Goal: Task Accomplishment & Management: Use online tool/utility

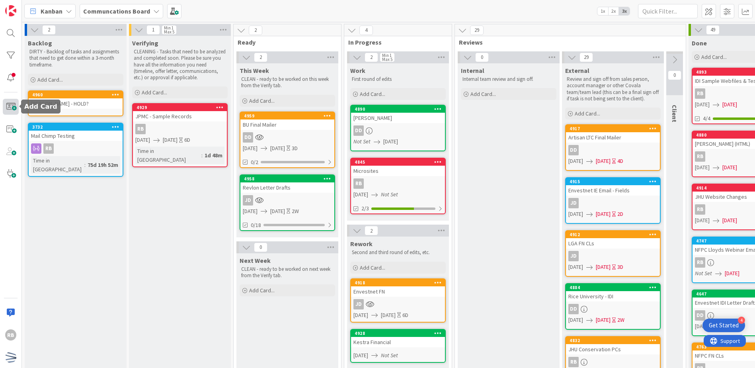
click at [10, 107] on span at bounding box center [11, 107] width 16 height 16
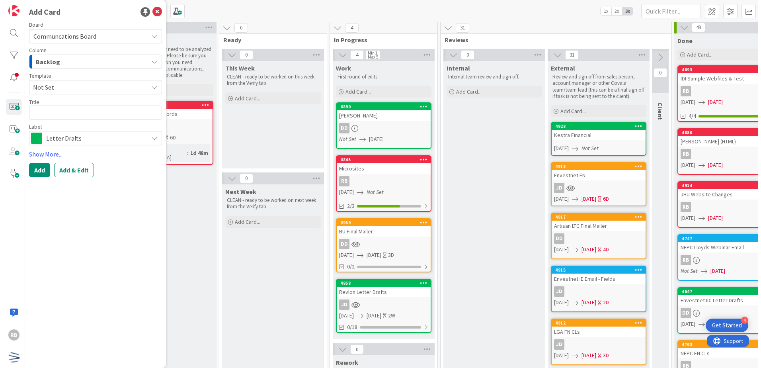
scroll to position [2, 0]
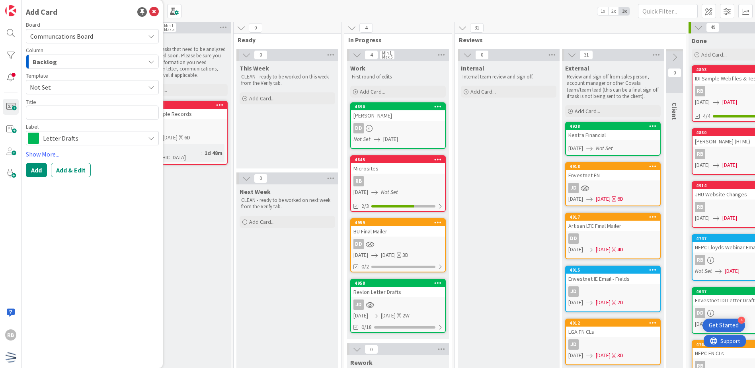
click at [144, 61] on div "Backlog" at bounding box center [88, 61] width 114 height 13
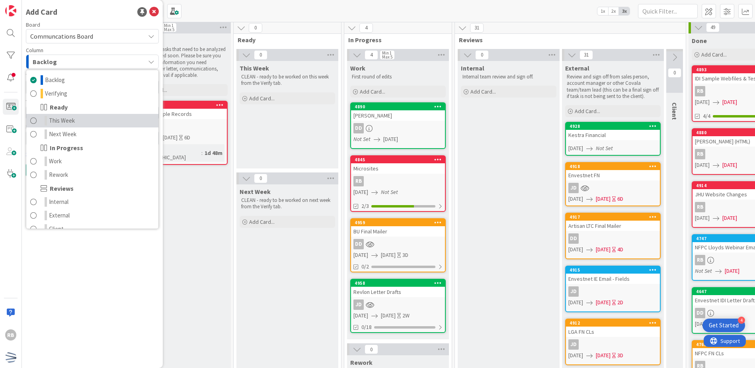
click at [77, 119] on link "This Week" at bounding box center [92, 121] width 132 height 14
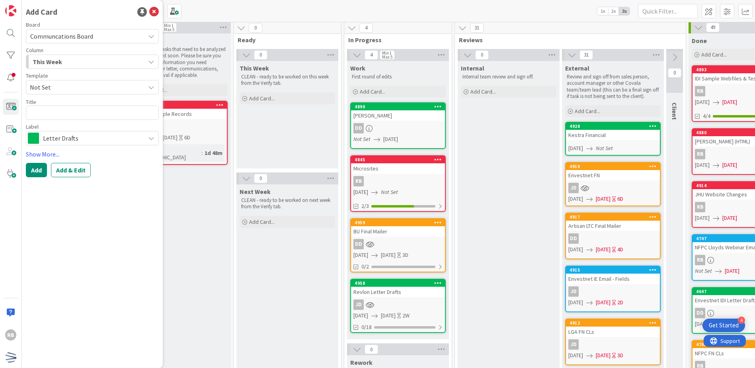
click at [83, 84] on span "Not Set" at bounding box center [84, 87] width 109 height 10
click at [82, 113] on textarea at bounding box center [92, 112] width 133 height 14
type textarea "x"
type textarea "T"
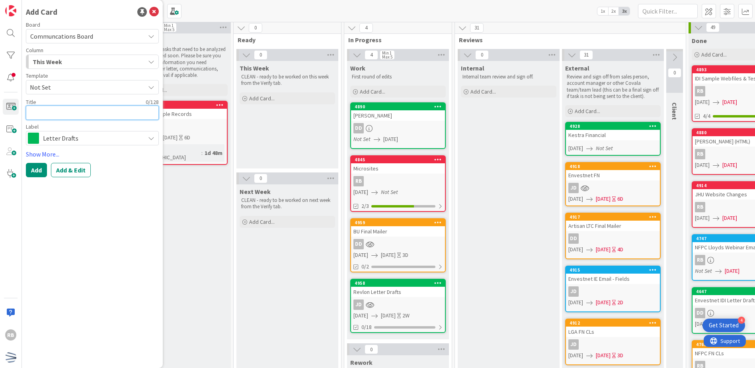
type textarea "x"
type textarea "P"
type textarea "x"
type textarea "Pl"
type textarea "x"
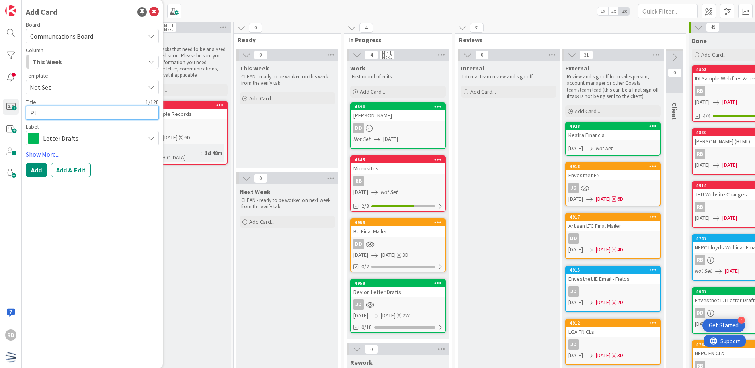
type textarea "Pla"
type textarea "x"
type textarea "Plan"
type textarea "x"
type textarea "Plan"
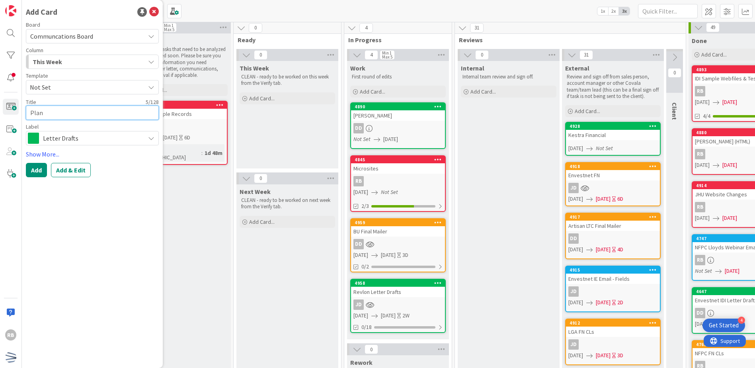
type textarea "x"
type textarea "Plan T"
type textarea "x"
type textarea "Plan Tr"
type textarea "x"
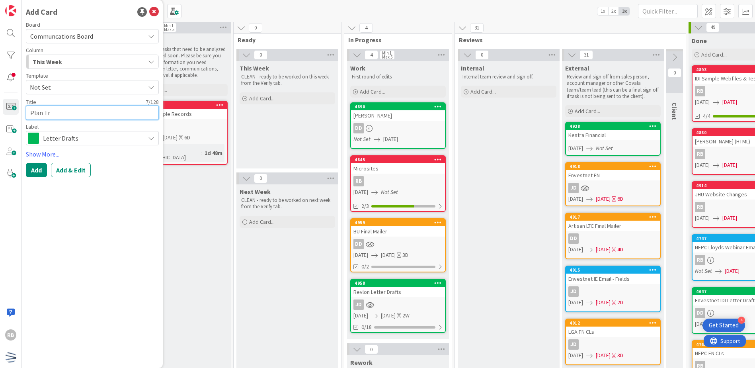
type textarea "Plan Tra"
type textarea "x"
type textarea "Plan Trai"
type textarea "x"
type textarea "Plan Train"
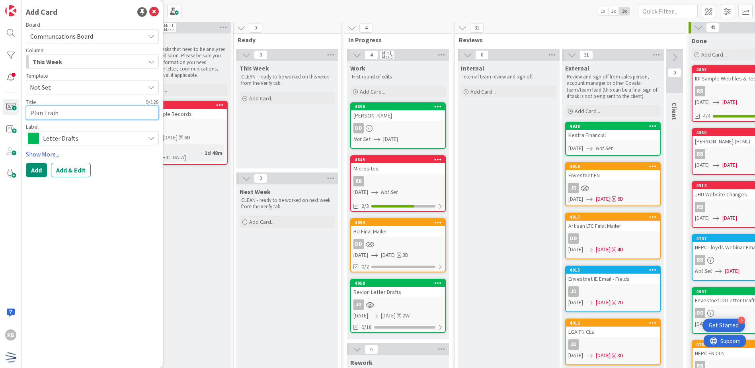
type textarea "x"
type textarea "Plan Traini"
type textarea "x"
type textarea "Plan Trainin"
type textarea "x"
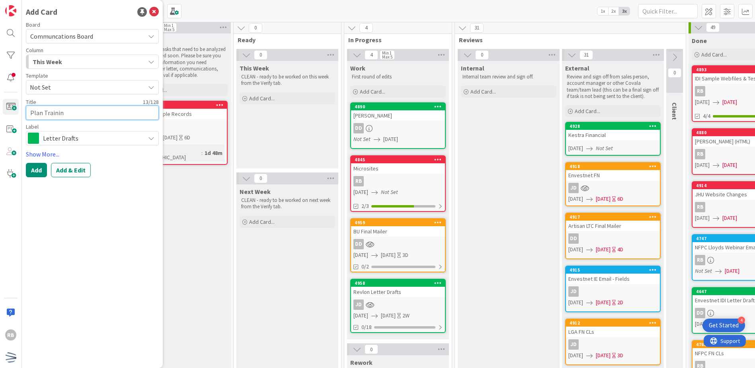
type textarea "Plan Training"
type textarea "x"
type textarea "Plan Trainings"
click at [117, 138] on span "Letter Drafts" at bounding box center [92, 137] width 98 height 11
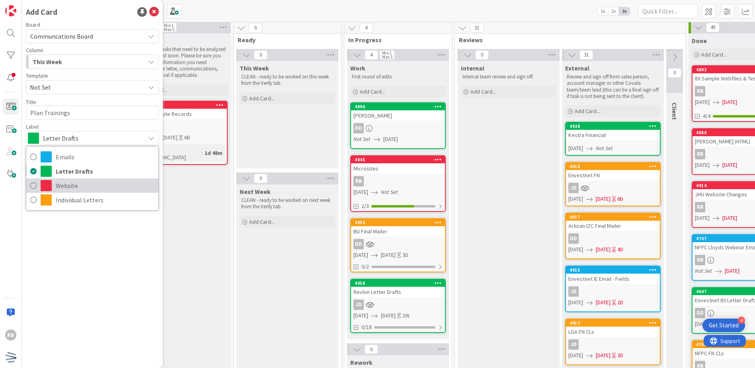
click at [90, 186] on span "Website" at bounding box center [105, 185] width 99 height 12
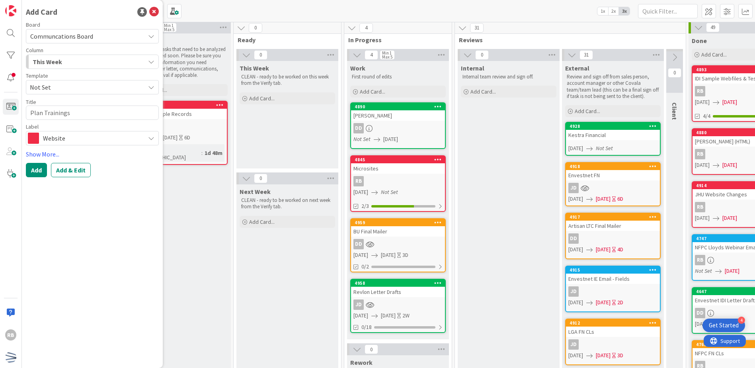
click at [105, 138] on span "Website" at bounding box center [92, 137] width 98 height 11
click at [68, 250] on div "Add Card Board Communcations Board Column This Week Backlog Verifying Ready Thi…" at bounding box center [92, 184] width 141 height 368
click at [51, 154] on link "Show More..." at bounding box center [92, 154] width 133 height 10
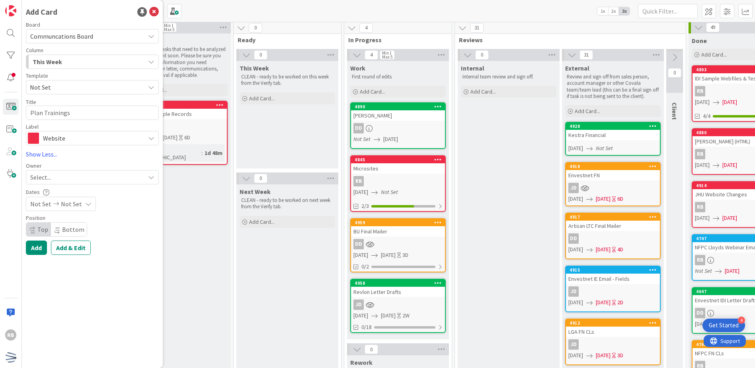
click at [113, 143] on span "Website" at bounding box center [92, 137] width 98 height 11
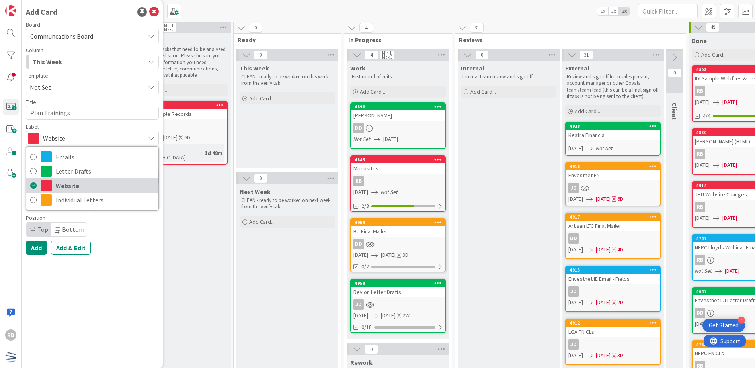
click at [69, 188] on span "Website" at bounding box center [105, 185] width 99 height 12
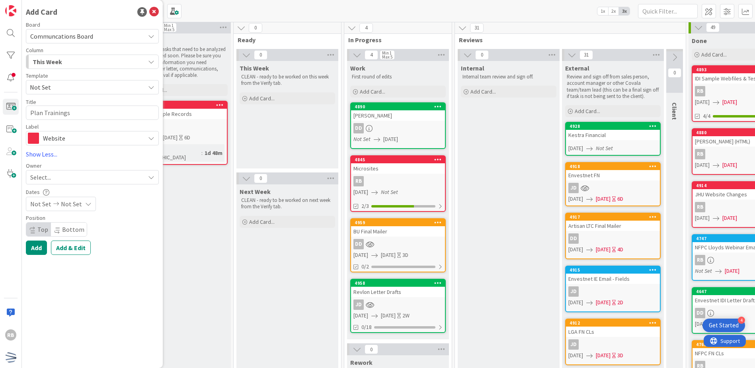
click at [75, 173] on div "Select..." at bounding box center [87, 177] width 115 height 10
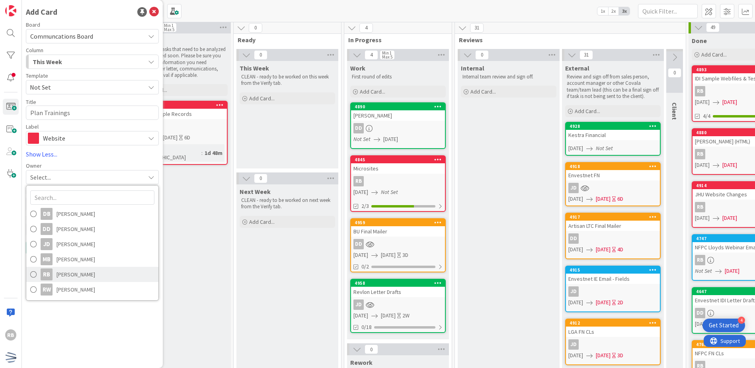
click at [70, 278] on span "[PERSON_NAME]" at bounding box center [75, 274] width 39 height 12
type textarea "x"
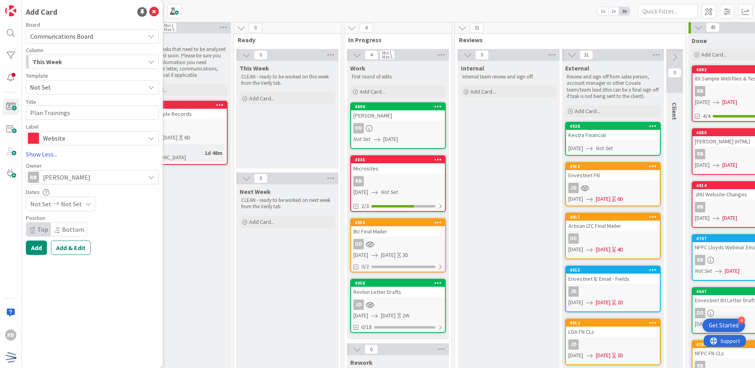
click at [41, 204] on span "Not Set" at bounding box center [40, 204] width 21 height 10
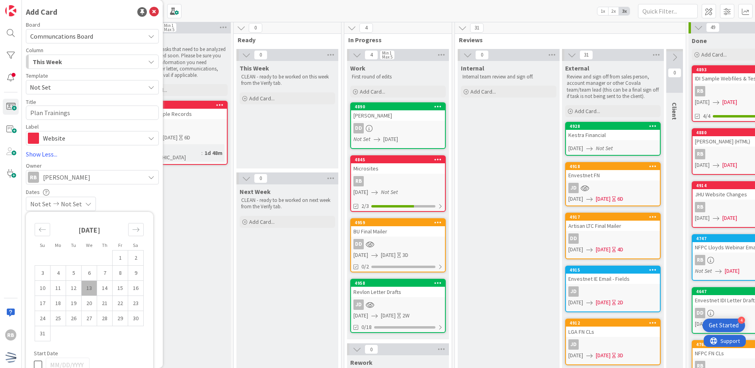
click at [89, 288] on td "13" at bounding box center [90, 287] width 16 height 15
type input "[DATE]"
type textarea "x"
click at [121, 288] on td "15" at bounding box center [121, 287] width 16 height 15
type input "[DATE]"
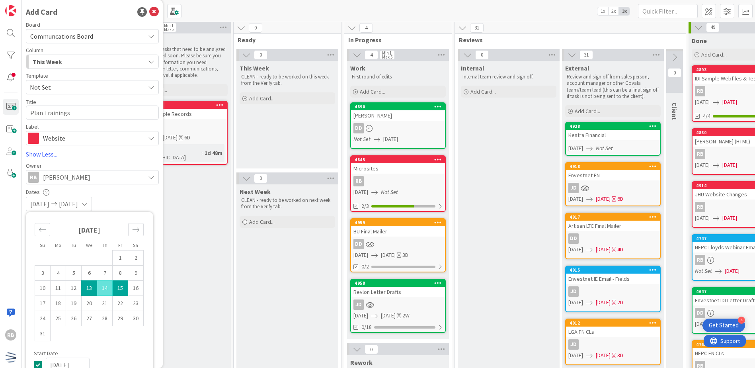
type textarea "x"
click at [132, 204] on div "[DATE] [DATE]" at bounding box center [92, 204] width 133 height 14
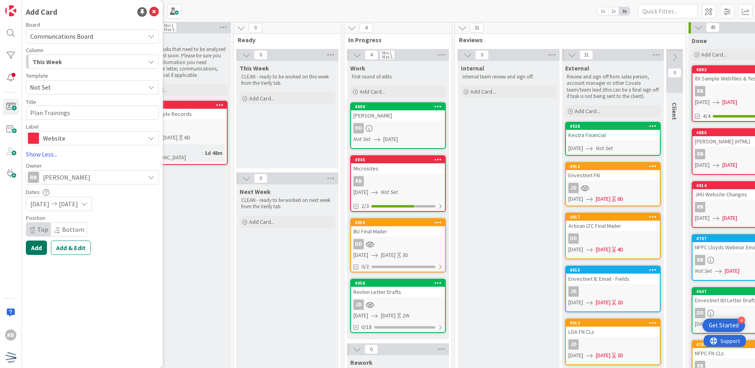
click at [35, 250] on button "Add" at bounding box center [36, 247] width 21 height 14
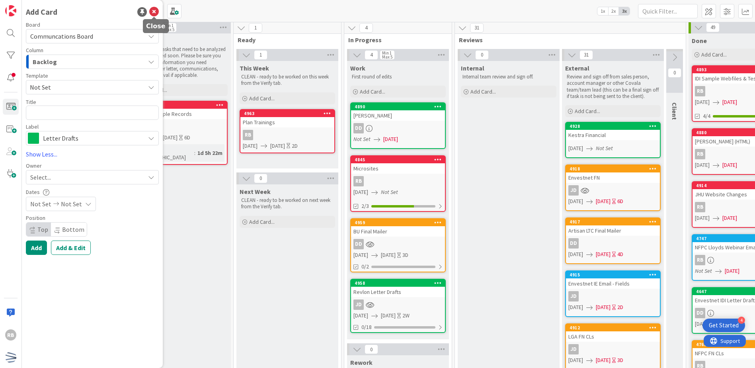
click at [154, 14] on icon at bounding box center [154, 12] width 10 height 10
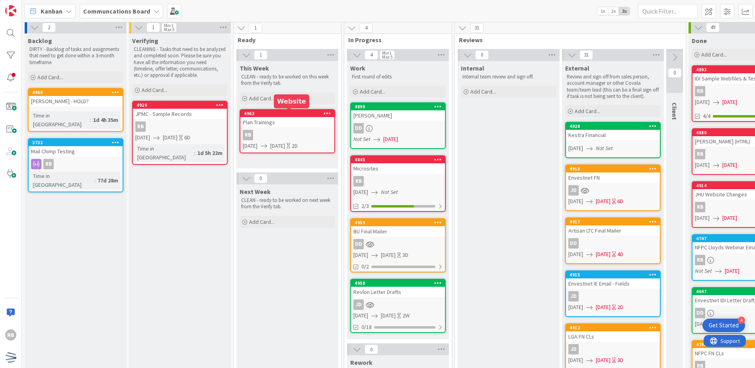
click at [328, 110] on icon at bounding box center [327, 113] width 8 height 6
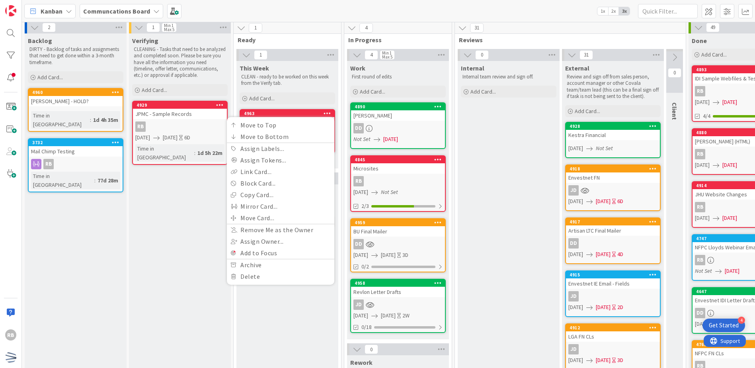
drag, startPoint x: 172, startPoint y: 261, endPoint x: 257, endPoint y: 161, distance: 131.5
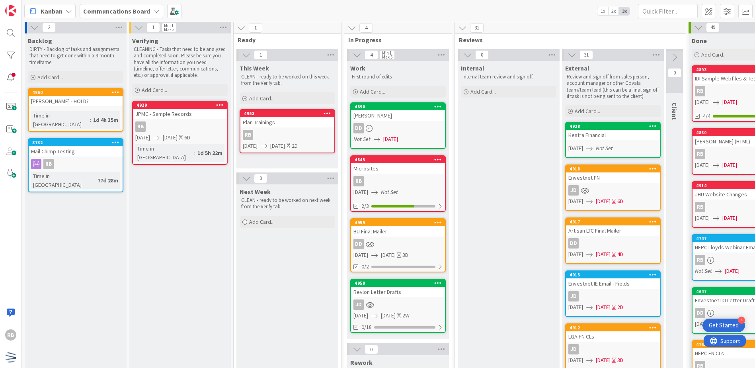
click at [285, 138] on div "RB" at bounding box center [287, 135] width 94 height 10
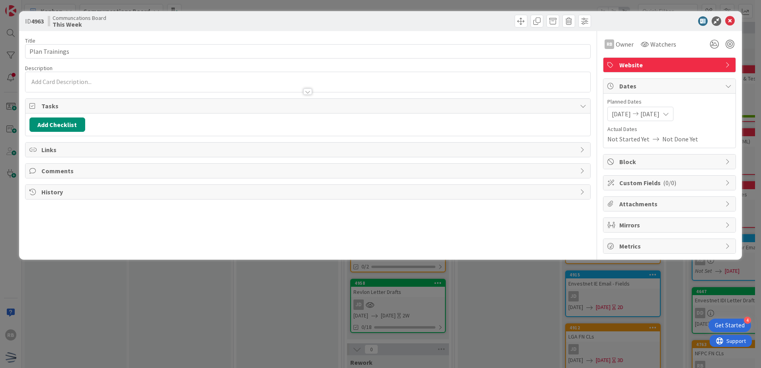
click at [644, 64] on span "Website" at bounding box center [670, 65] width 102 height 10
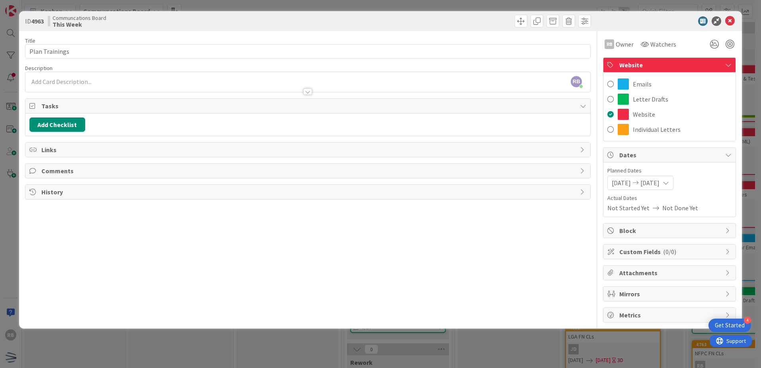
click at [644, 64] on span "Website" at bounding box center [670, 65] width 102 height 10
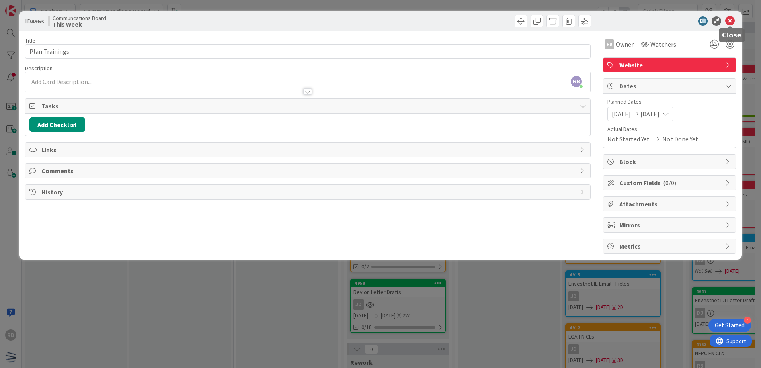
click at [728, 21] on icon at bounding box center [730, 21] width 10 height 10
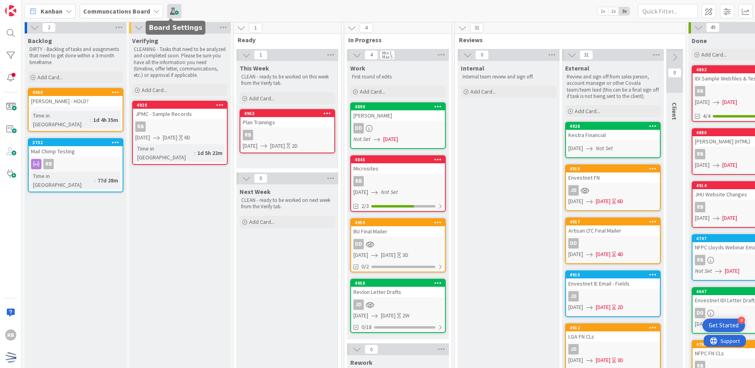
click at [171, 14] on span at bounding box center [174, 11] width 14 height 14
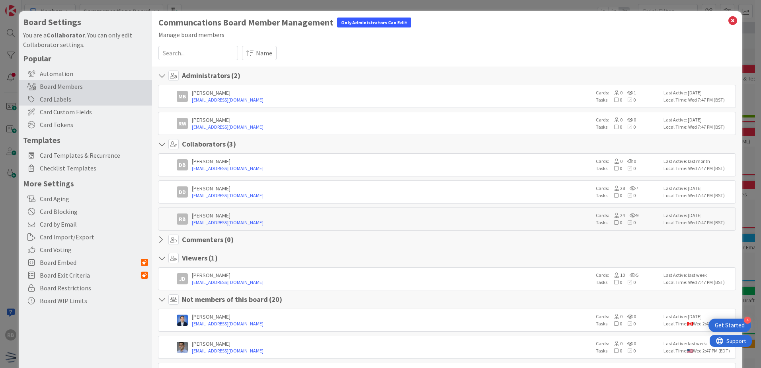
click at [75, 101] on div "Card Labels" at bounding box center [85, 99] width 133 height 13
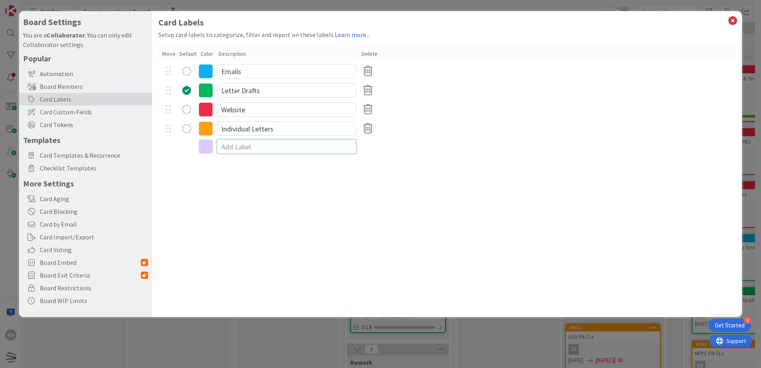
click at [261, 150] on input at bounding box center [286, 146] width 139 height 14
type input "Trainings"
click at [260, 170] on div "Card Labels Setup card labels to categorize, filter and report on these labels.…" at bounding box center [447, 164] width 590 height 306
click at [729, 22] on icon at bounding box center [732, 20] width 10 height 11
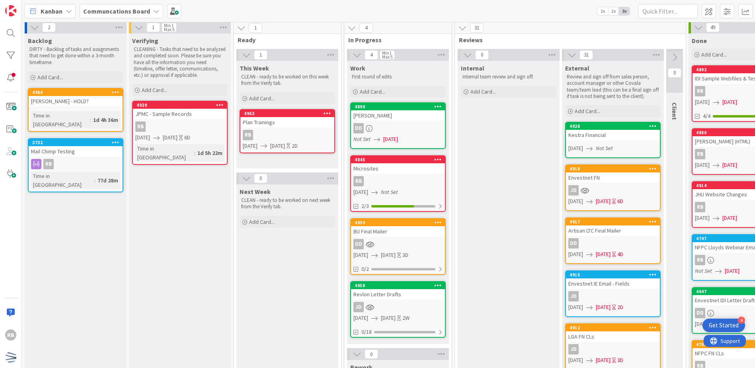
click at [284, 118] on div "Plan Trainings" at bounding box center [287, 122] width 94 height 10
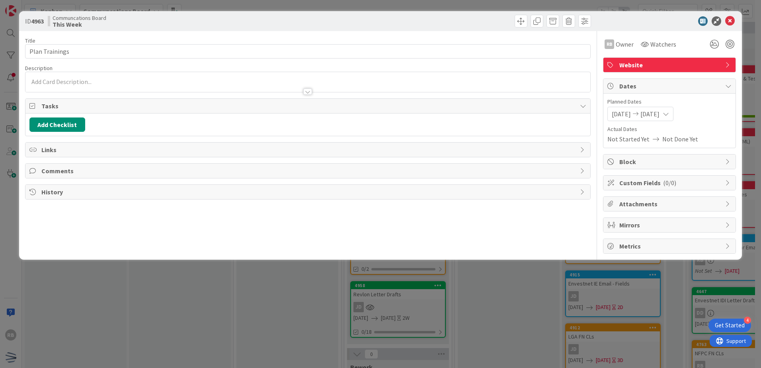
click at [693, 63] on span "Website" at bounding box center [670, 65] width 102 height 10
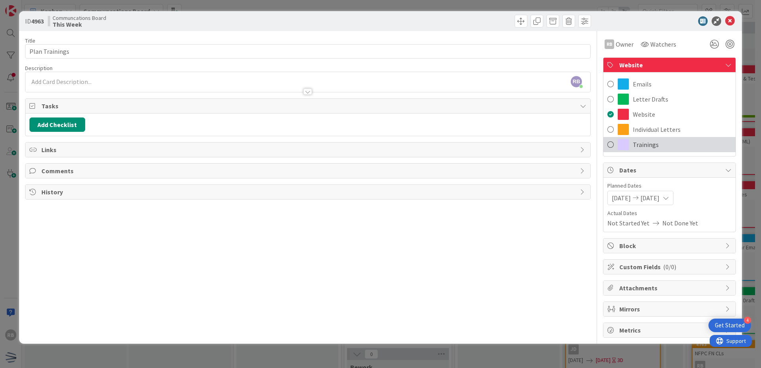
click at [666, 140] on div "Trainings" at bounding box center [669, 144] width 132 height 15
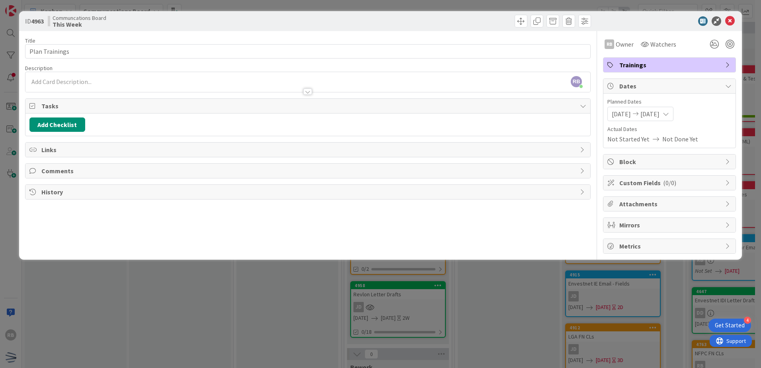
click at [479, 231] on div "Title 14 / 128 Plan Trainings Description RB [PERSON_NAME] just joined RB Owner…" at bounding box center [307, 142] width 565 height 222
click at [726, 20] on icon at bounding box center [730, 21] width 10 height 10
